Goal: Task Accomplishment & Management: Complete application form

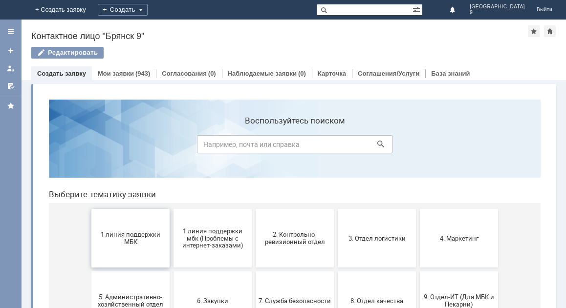
click at [137, 244] on span "1 линия поддержки МБК" at bounding box center [130, 238] width 72 height 15
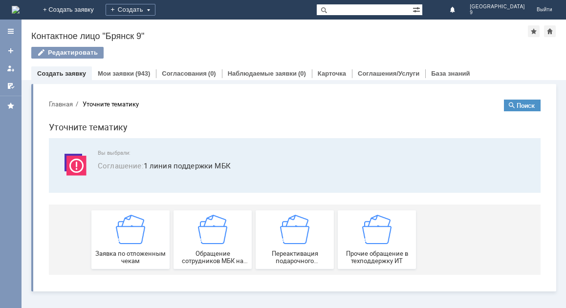
click at [137, 244] on img at bounding box center [130, 229] width 29 height 29
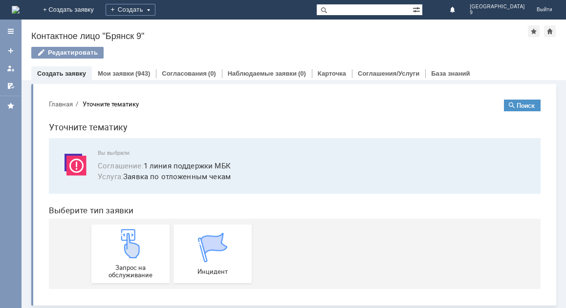
click at [137, 244] on img at bounding box center [130, 243] width 29 height 29
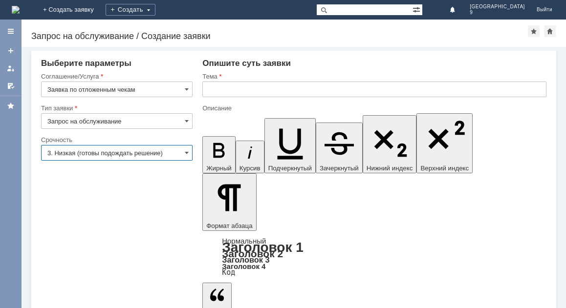
click at [78, 151] on input "3. Низкая (готовы подождать решение)" at bounding box center [117, 153] width 152 height 16
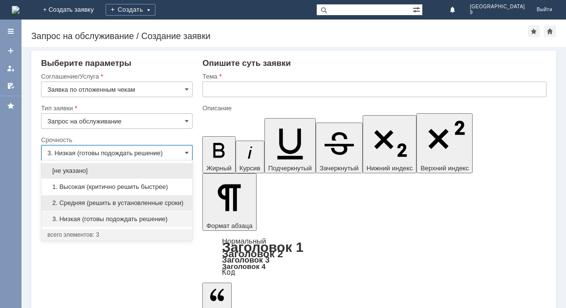
click at [82, 198] on div "2. Средняя (решить в установленные сроки)" at bounding box center [117, 204] width 151 height 16
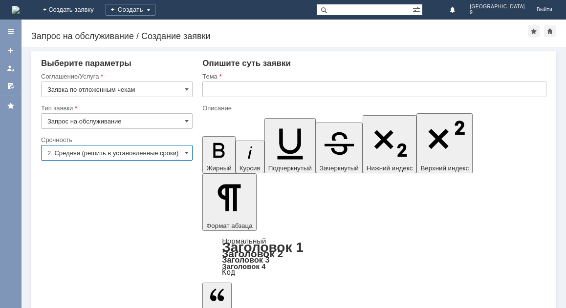
type input "2. Средняя (решить в установленные сроки)"
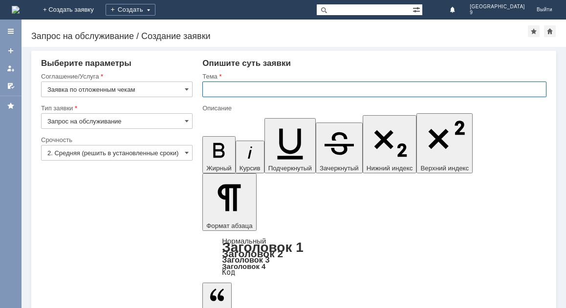
click at [243, 97] on input "text" at bounding box center [374, 90] width 344 height 16
type input "отложенный чек [DATE]"
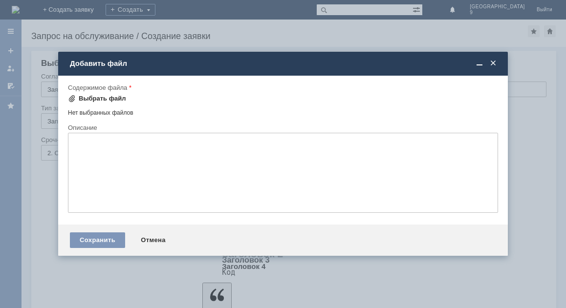
click at [98, 98] on div "Выбрать файл" at bounding box center [102, 99] width 47 height 8
click at [98, 94] on div "Выбрать файл" at bounding box center [97, 99] width 58 height 12
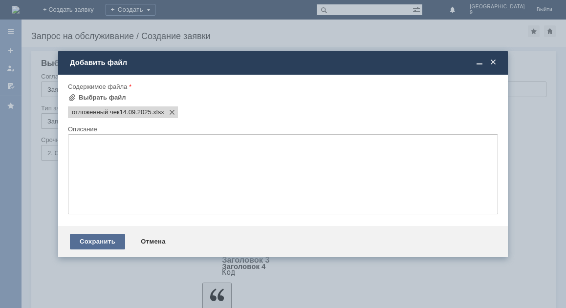
click at [75, 241] on div "Сохранить" at bounding box center [97, 242] width 55 height 16
